Goal: Task Accomplishment & Management: Complete application form

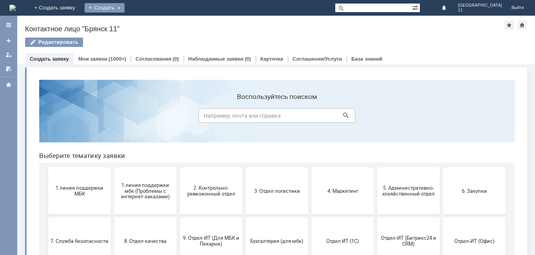
click at [124, 8] on div "Создать" at bounding box center [105, 7] width 40 height 9
click at [146, 27] on link "Заявка" at bounding box center [115, 23] width 59 height 9
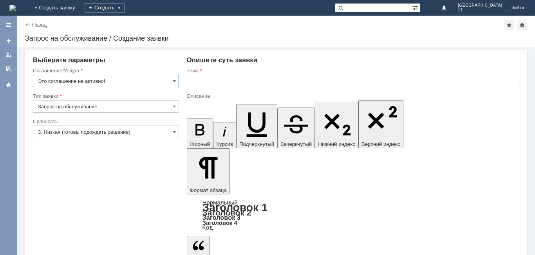
click at [191, 82] on input "text" at bounding box center [353, 81] width 332 height 13
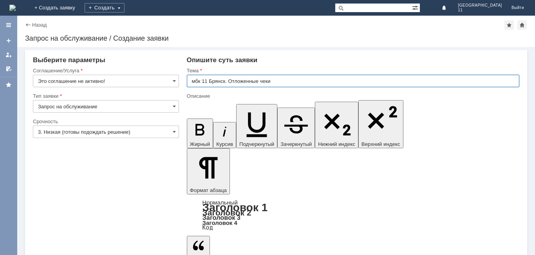
drag, startPoint x: 191, startPoint y: 81, endPoint x: 282, endPoint y: 80, distance: 91.2
click at [282, 80] on input "мбк 11 Брянск. Отложенные чеки" at bounding box center [353, 81] width 332 height 13
type input "мбк 11 Брянск. Отложенные чеки"
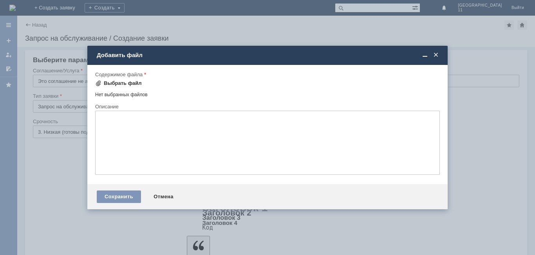
click at [127, 83] on div "Выбрать файл" at bounding box center [123, 83] width 38 height 6
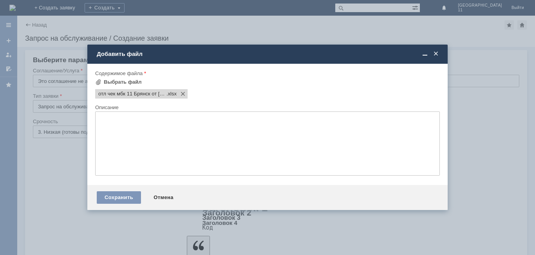
drag, startPoint x: 108, startPoint y: 200, endPoint x: 114, endPoint y: 198, distance: 5.6
click at [109, 200] on div "Сохранить" at bounding box center [119, 197] width 44 height 13
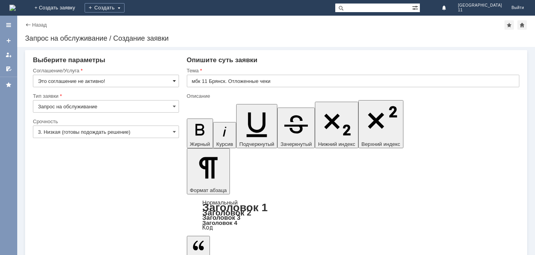
click at [173, 81] on span at bounding box center [174, 81] width 3 height 6
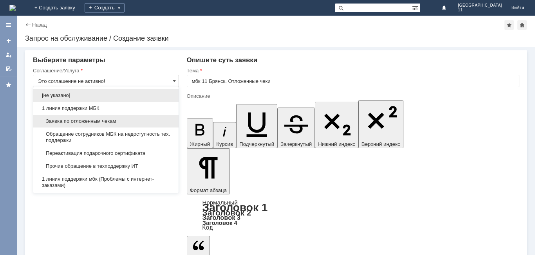
click at [96, 121] on span "Заявка по отложенным чекам" at bounding box center [106, 121] width 136 height 6
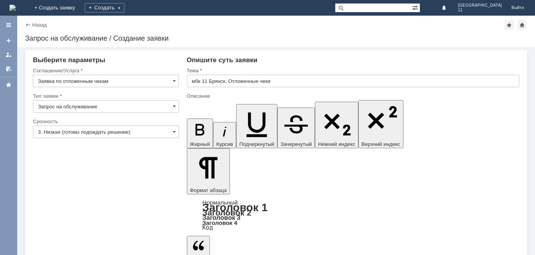
type input "Заявка по отложенным чекам"
click at [174, 132] on span at bounding box center [174, 132] width 3 height 6
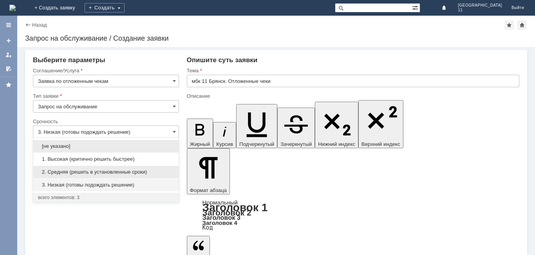
click at [116, 169] on span "2. Средняя (решить в установленные сроки)" at bounding box center [106, 172] width 136 height 6
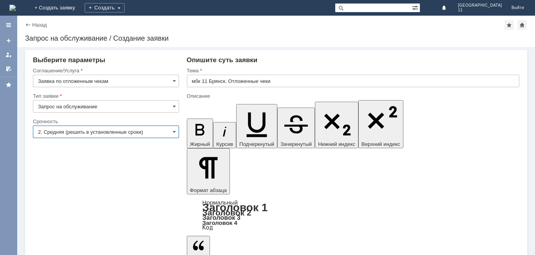
type input "2. Средняя (решить в установленные сроки)"
